Goal: Task Accomplishment & Management: Manage account settings

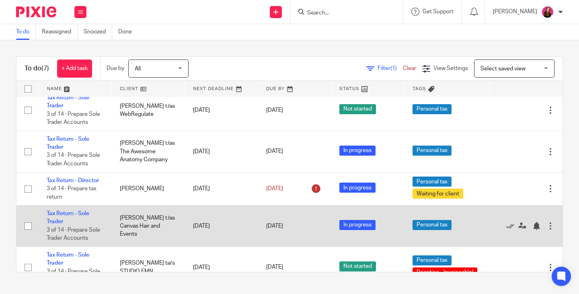
scroll to position [106, 0]
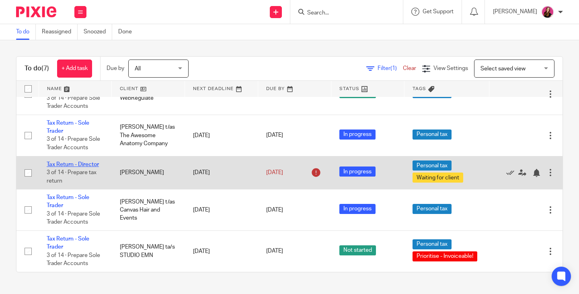
click at [91, 166] on link "Tax Return - Director" at bounding box center [73, 165] width 52 height 6
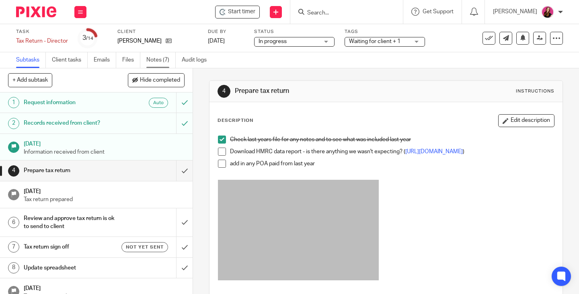
click at [158, 62] on link "Notes (7)" at bounding box center [160, 60] width 29 height 16
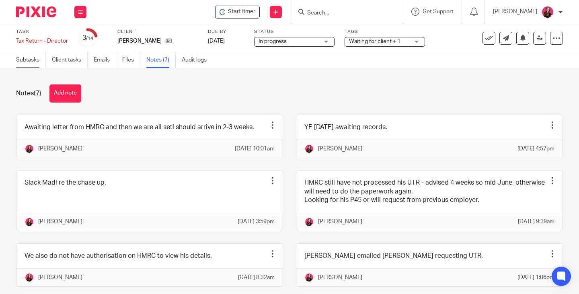
click at [22, 61] on link "Subtasks" at bounding box center [31, 60] width 30 height 16
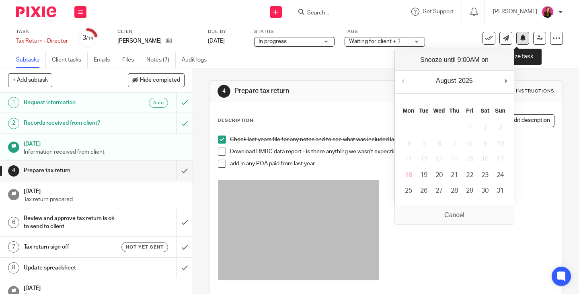
click at [521, 40] on button at bounding box center [522, 38] width 13 height 13
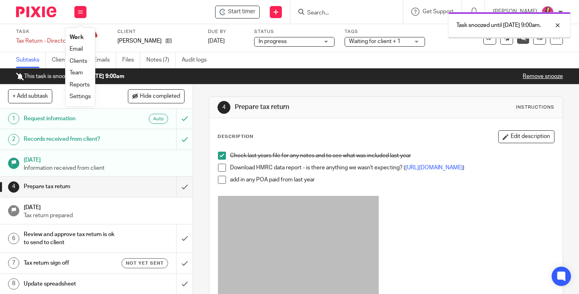
drag, startPoint x: 0, startPoint y: 0, endPoint x: 81, endPoint y: 38, distance: 89.6
click at [81, 38] on link "Work" at bounding box center [77, 38] width 14 height 6
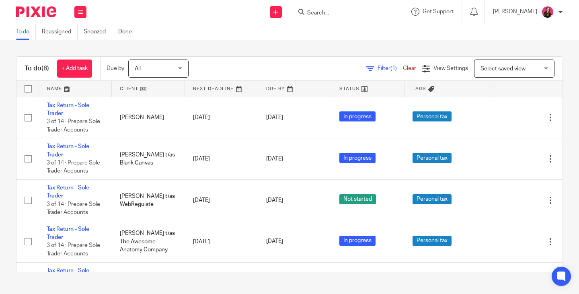
scroll to position [73, 0]
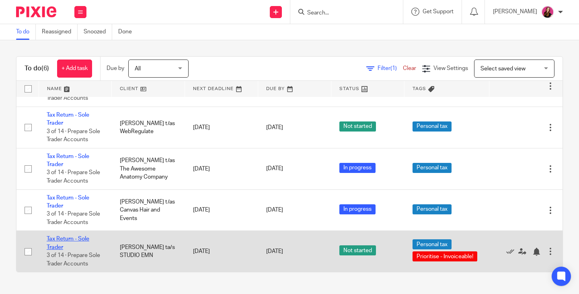
click at [79, 239] on link "Tax Return - Sole Trader" at bounding box center [68, 243] width 43 height 14
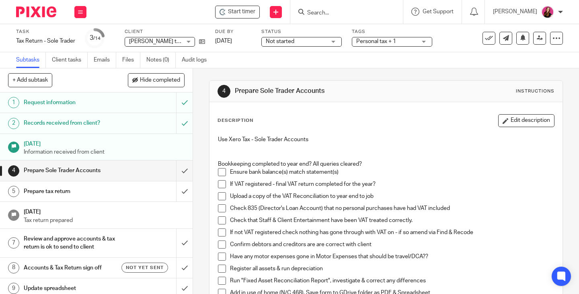
click at [222, 171] on span at bounding box center [222, 172] width 8 height 8
click at [218, 188] on span at bounding box center [222, 184] width 8 height 8
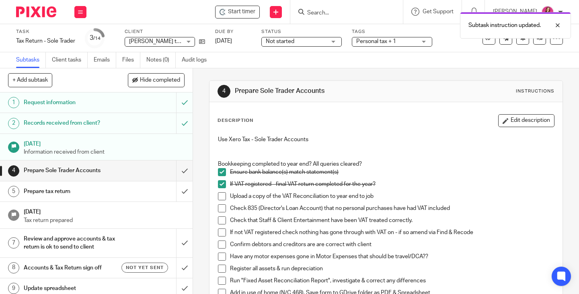
click at [218, 197] on span at bounding box center [222, 196] width 8 height 8
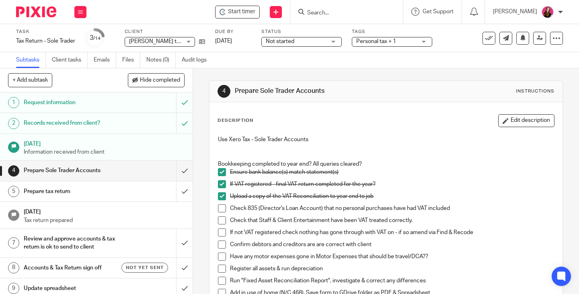
click at [221, 210] on span at bounding box center [222, 208] width 8 height 8
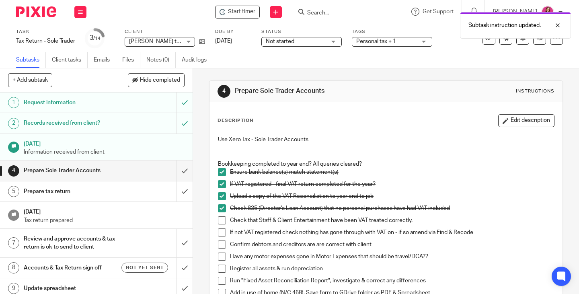
click at [219, 234] on span at bounding box center [222, 232] width 8 height 8
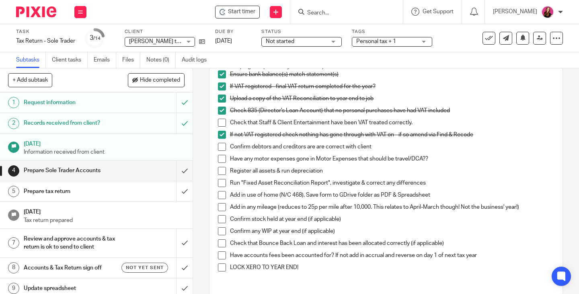
scroll to position [121, 0]
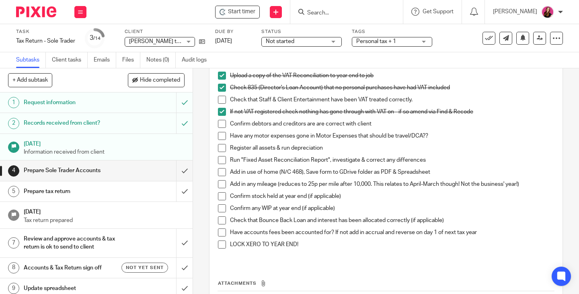
click at [219, 99] on span at bounding box center [222, 100] width 8 height 8
click at [223, 197] on span at bounding box center [222, 196] width 8 height 8
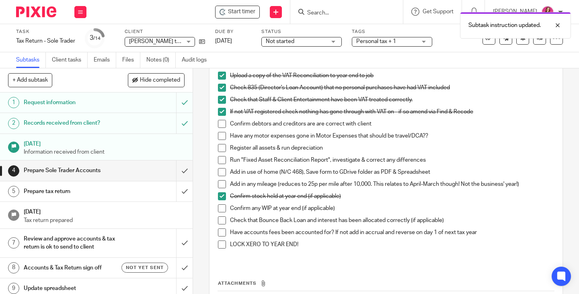
click at [223, 208] on span at bounding box center [222, 208] width 8 height 8
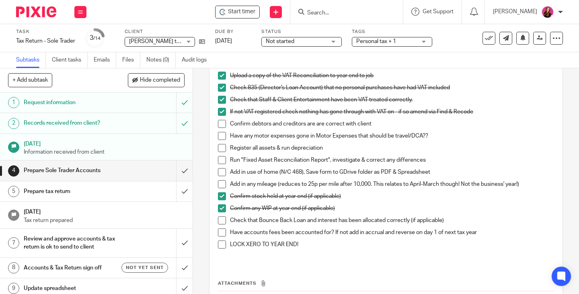
click at [218, 124] on span at bounding box center [222, 124] width 8 height 8
click at [218, 136] on span at bounding box center [222, 136] width 8 height 8
click at [220, 149] on span at bounding box center [222, 148] width 8 height 8
click at [298, 45] on span "Not started" at bounding box center [296, 41] width 60 height 8
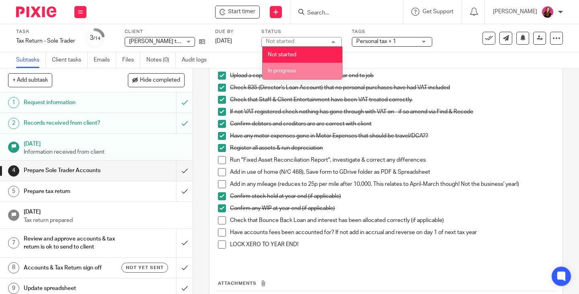
click at [304, 70] on li "In progress" at bounding box center [303, 71] width 80 height 16
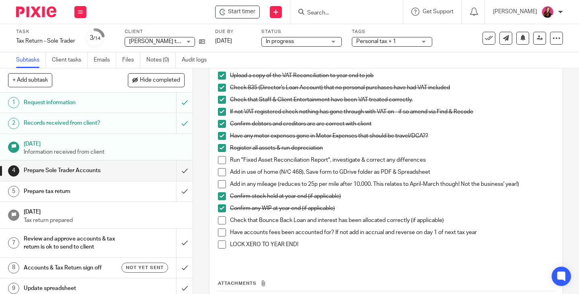
drag, startPoint x: 220, startPoint y: 162, endPoint x: 265, endPoint y: 86, distance: 87.2
click at [221, 162] on span at bounding box center [222, 160] width 8 height 8
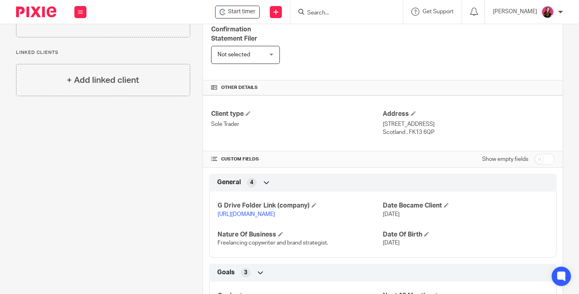
scroll to position [281, 0]
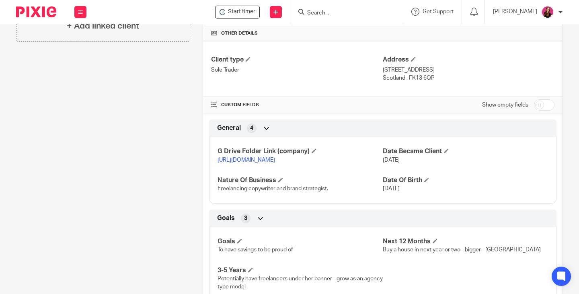
click at [275, 163] on link "[URL][DOMAIN_NAME]" at bounding box center [246, 160] width 57 height 6
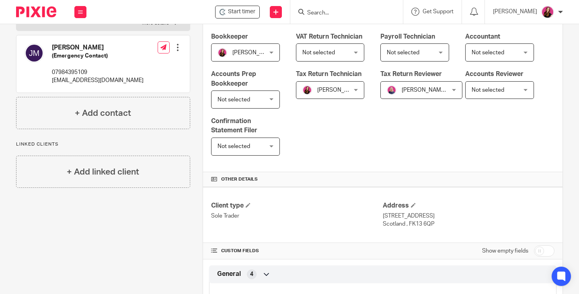
scroll to position [99, 0]
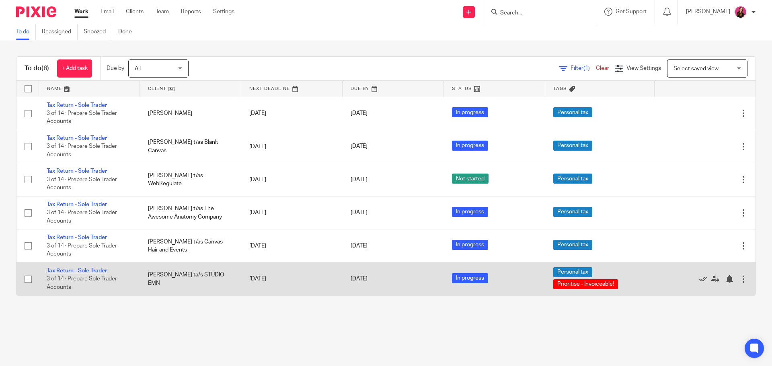
click at [63, 269] on link "Tax Return - Sole Trader" at bounding box center [77, 271] width 60 height 6
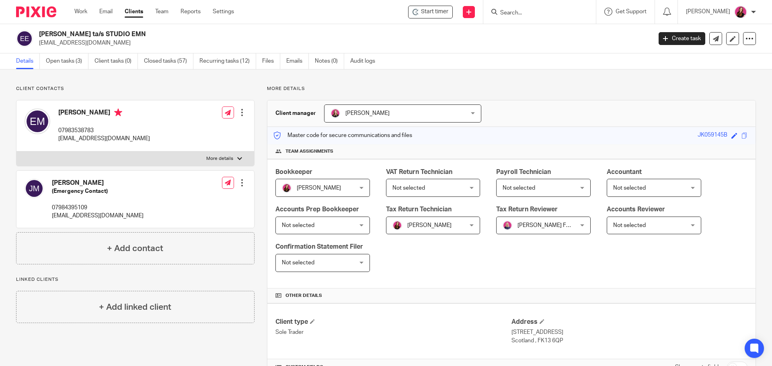
scroll to position [281, 0]
